Goal: Information Seeking & Learning: Check status

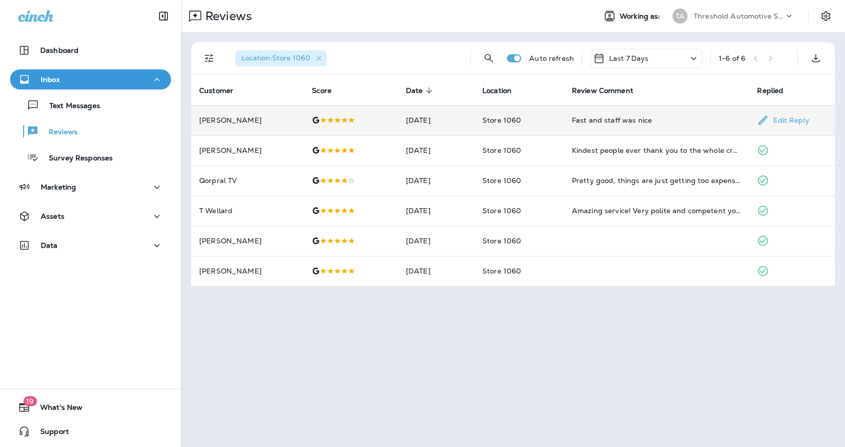
click at [547, 125] on td "Store 1060" at bounding box center [520, 120] width 90 height 30
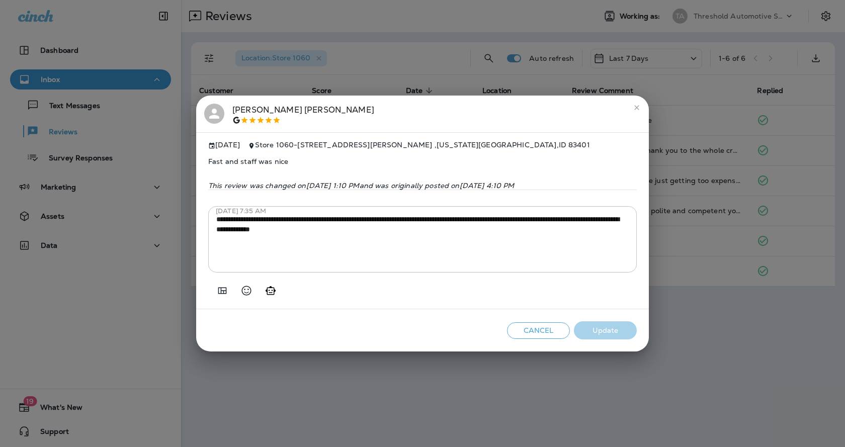
click at [499, 81] on div "**********" at bounding box center [422, 223] width 845 height 447
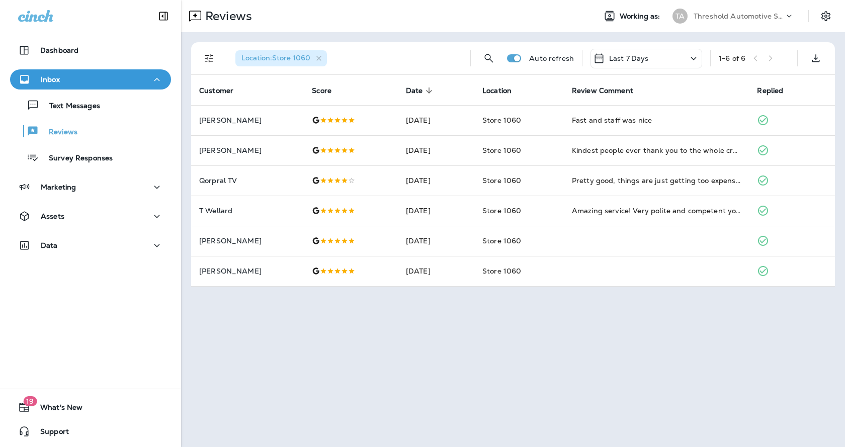
click at [659, 59] on div "Last 7 Days" at bounding box center [647, 59] width 112 height 20
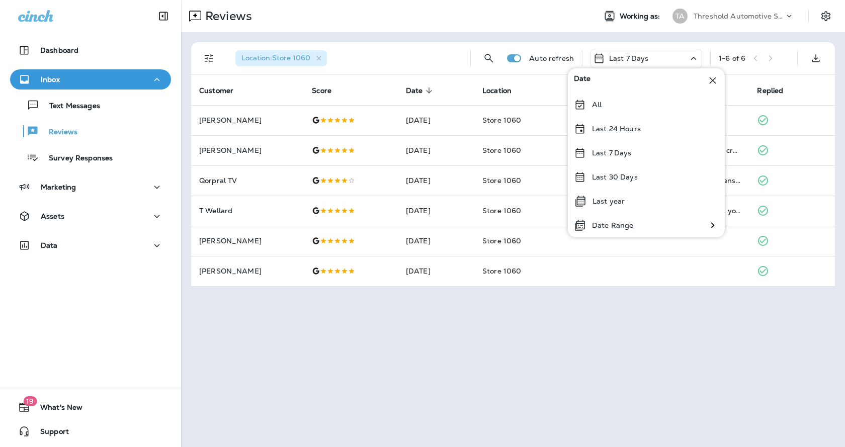
click at [659, 59] on div "Last 7 Days" at bounding box center [647, 59] width 112 height 20
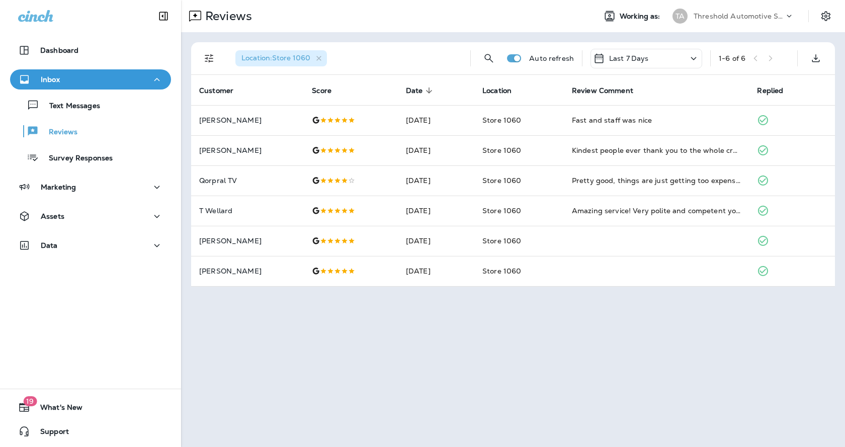
click at [659, 59] on div "Last 7 Days" at bounding box center [647, 59] width 112 height 20
click at [686, 61] on div "Last 7 Days" at bounding box center [647, 59] width 112 height 20
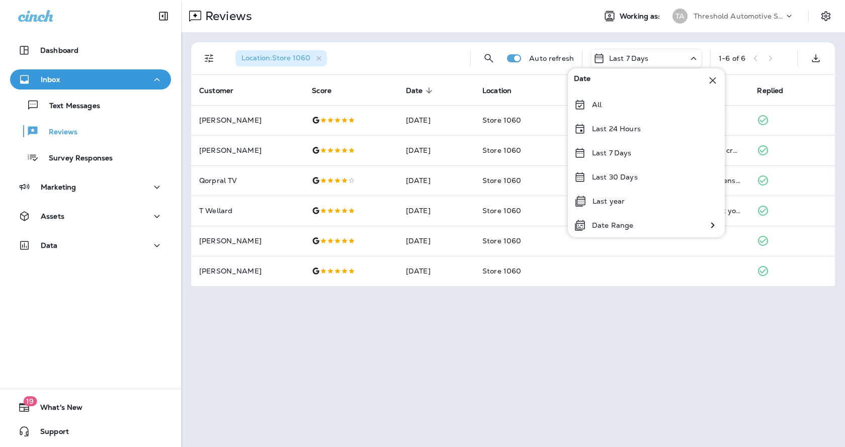
click at [686, 61] on div "Last 7 Days" at bounding box center [647, 59] width 112 height 20
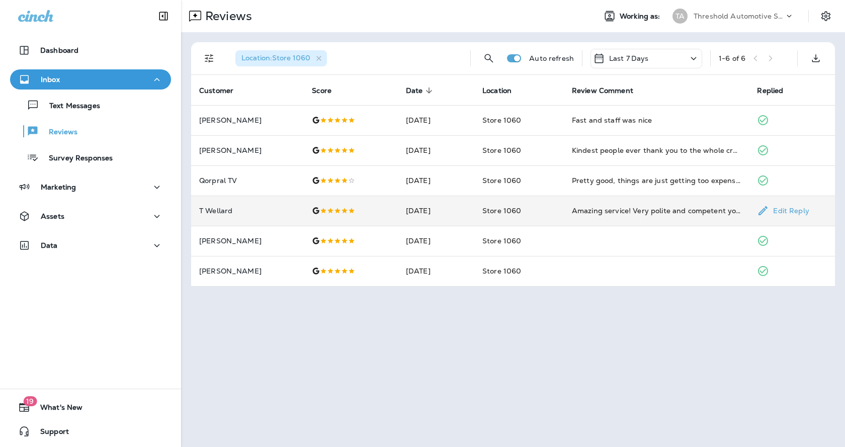
click at [801, 211] on p "Edit Reply" at bounding box center [789, 211] width 40 height 8
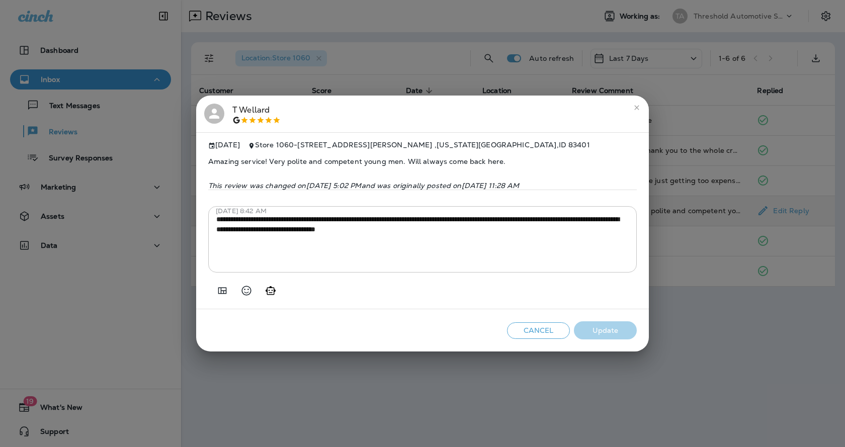
click at [635, 104] on icon "close" at bounding box center [637, 108] width 8 height 8
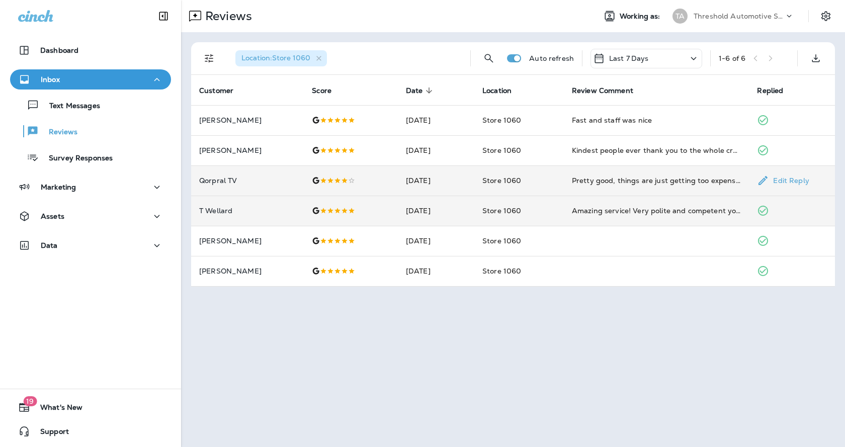
click at [780, 182] on p "Edit Reply" at bounding box center [789, 181] width 40 height 8
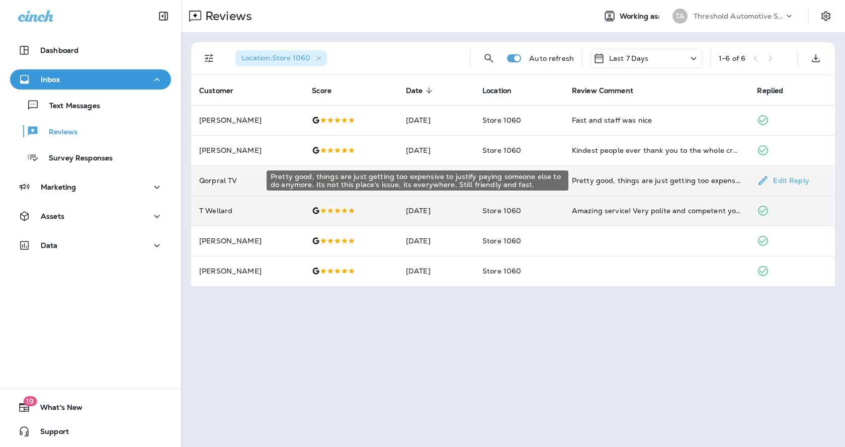
click at [704, 180] on div "Pretty good, things are just getting too expensive to justify paying someone el…" at bounding box center [657, 181] width 170 height 10
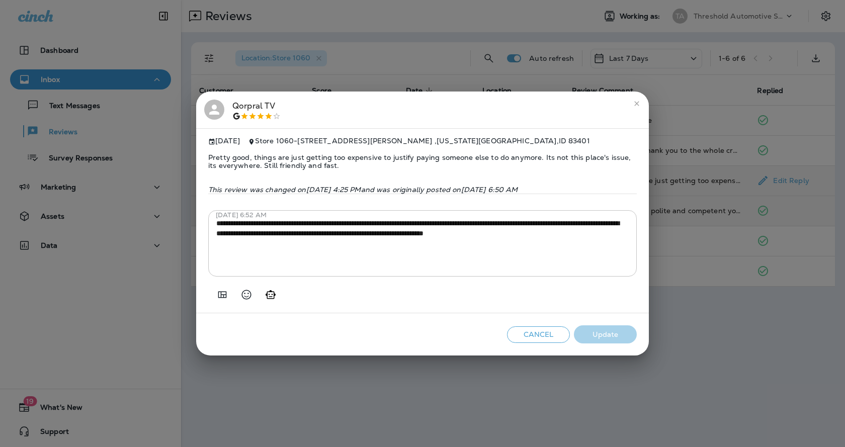
click at [638, 100] on icon "close" at bounding box center [637, 104] width 8 height 8
